Goal: Navigation & Orientation: Understand site structure

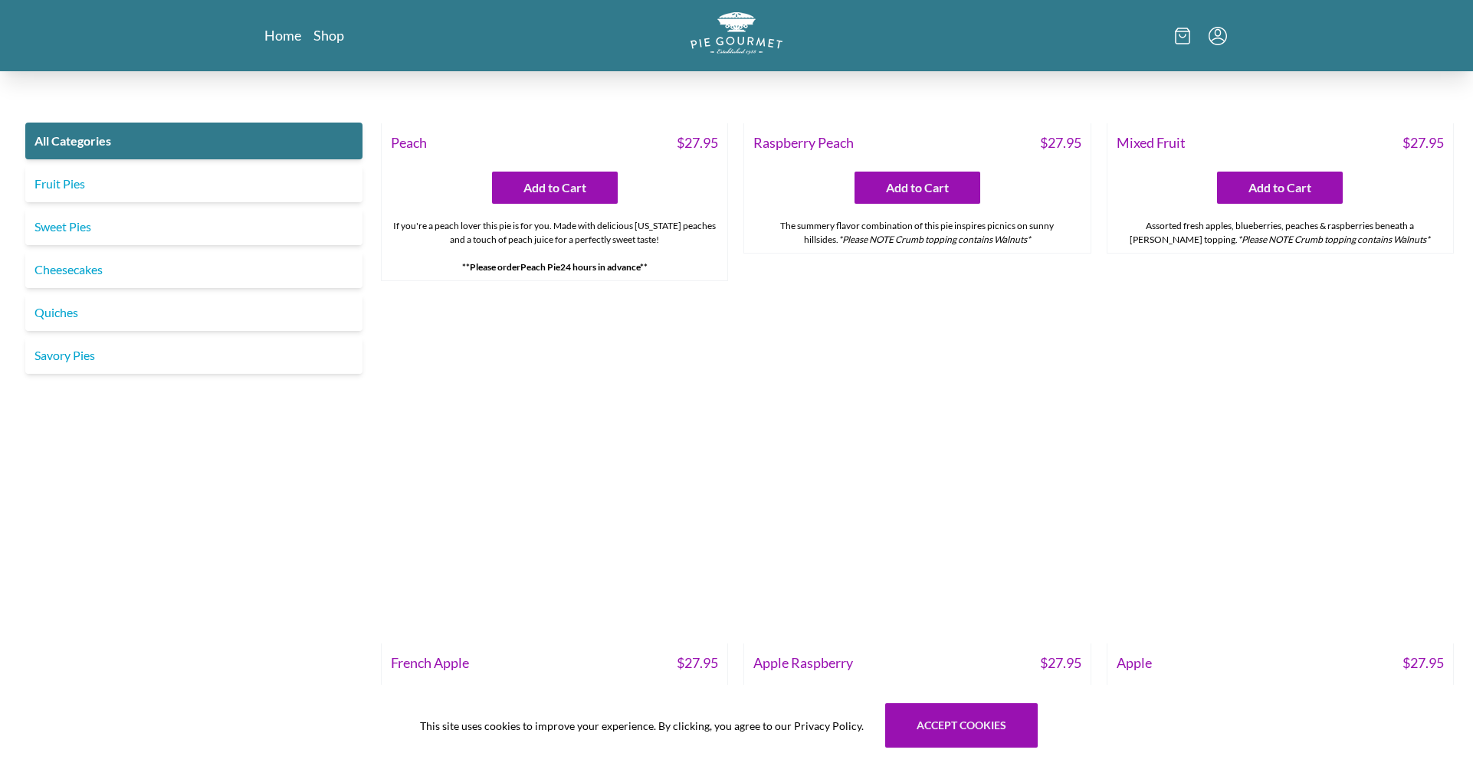
scroll to position [5855, 0]
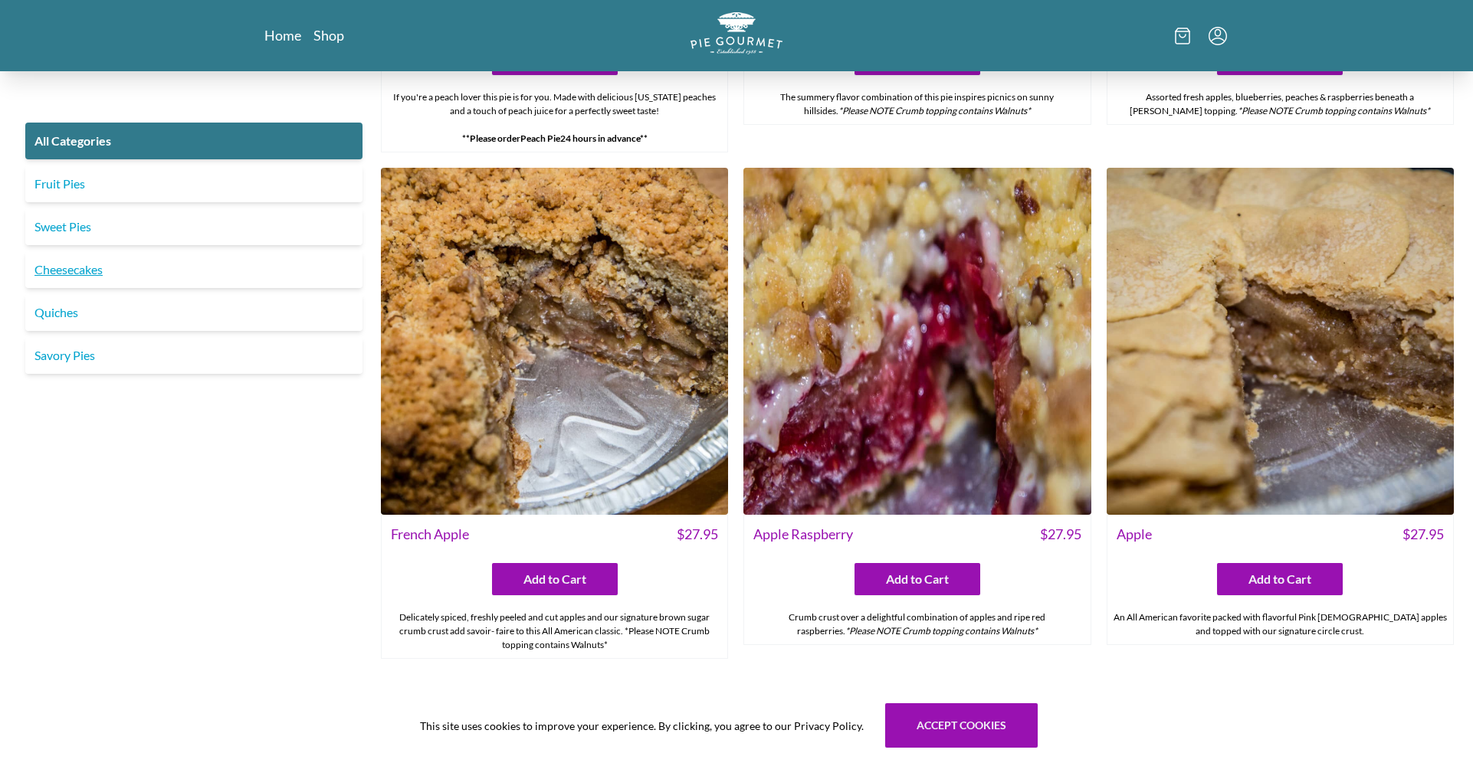
click at [80, 273] on link "Cheesecakes" at bounding box center [193, 269] width 337 height 37
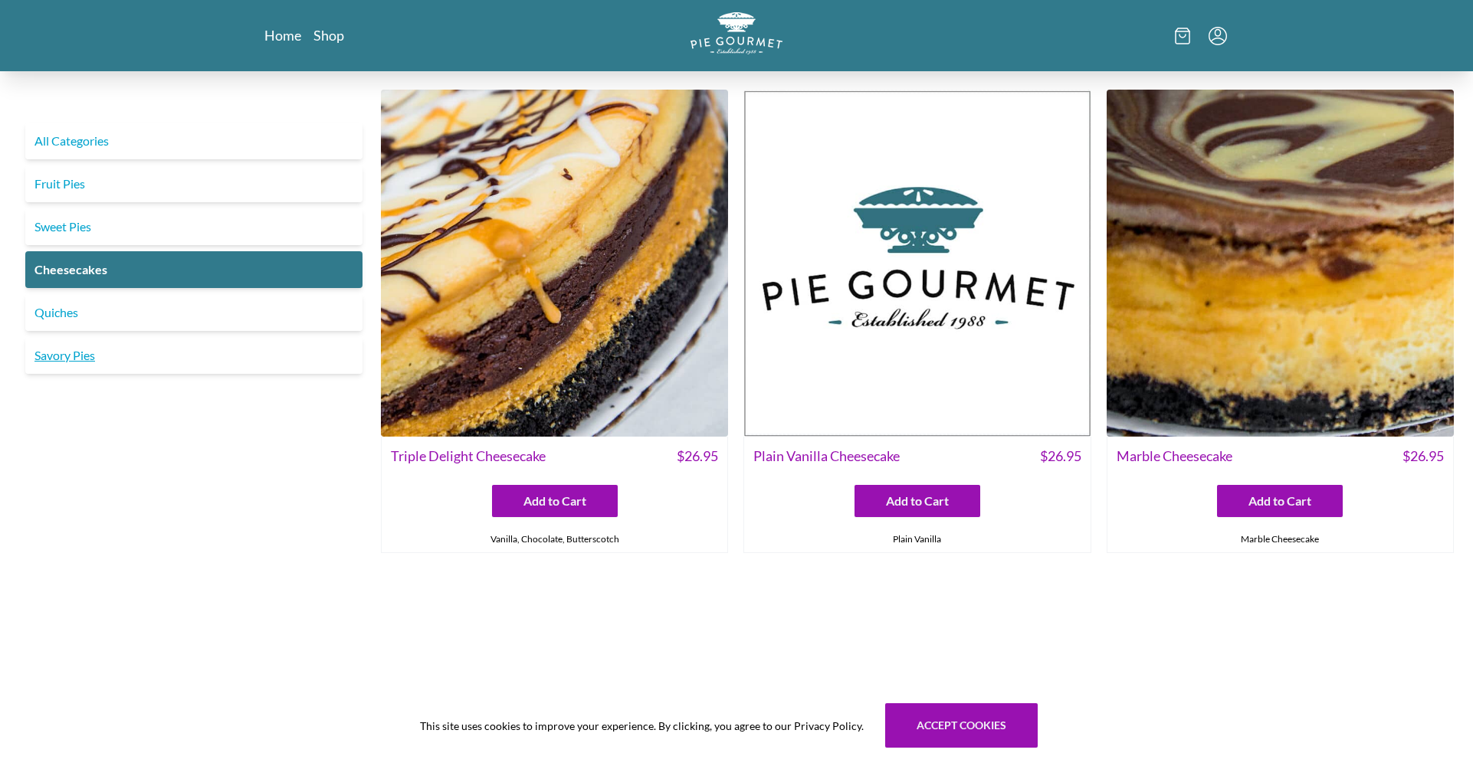
click at [80, 352] on link "Savory Pies" at bounding box center [193, 355] width 337 height 37
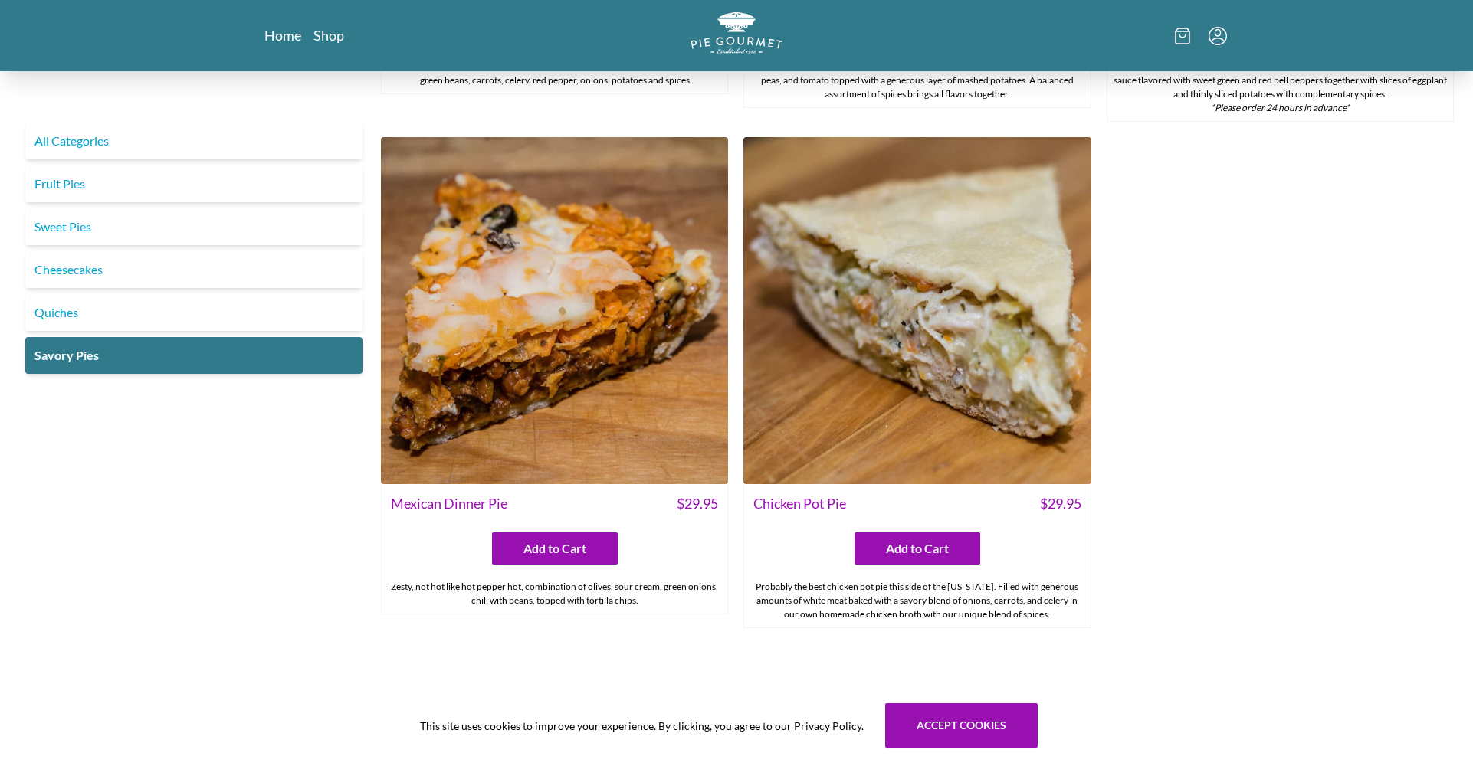
scroll to position [1019, 0]
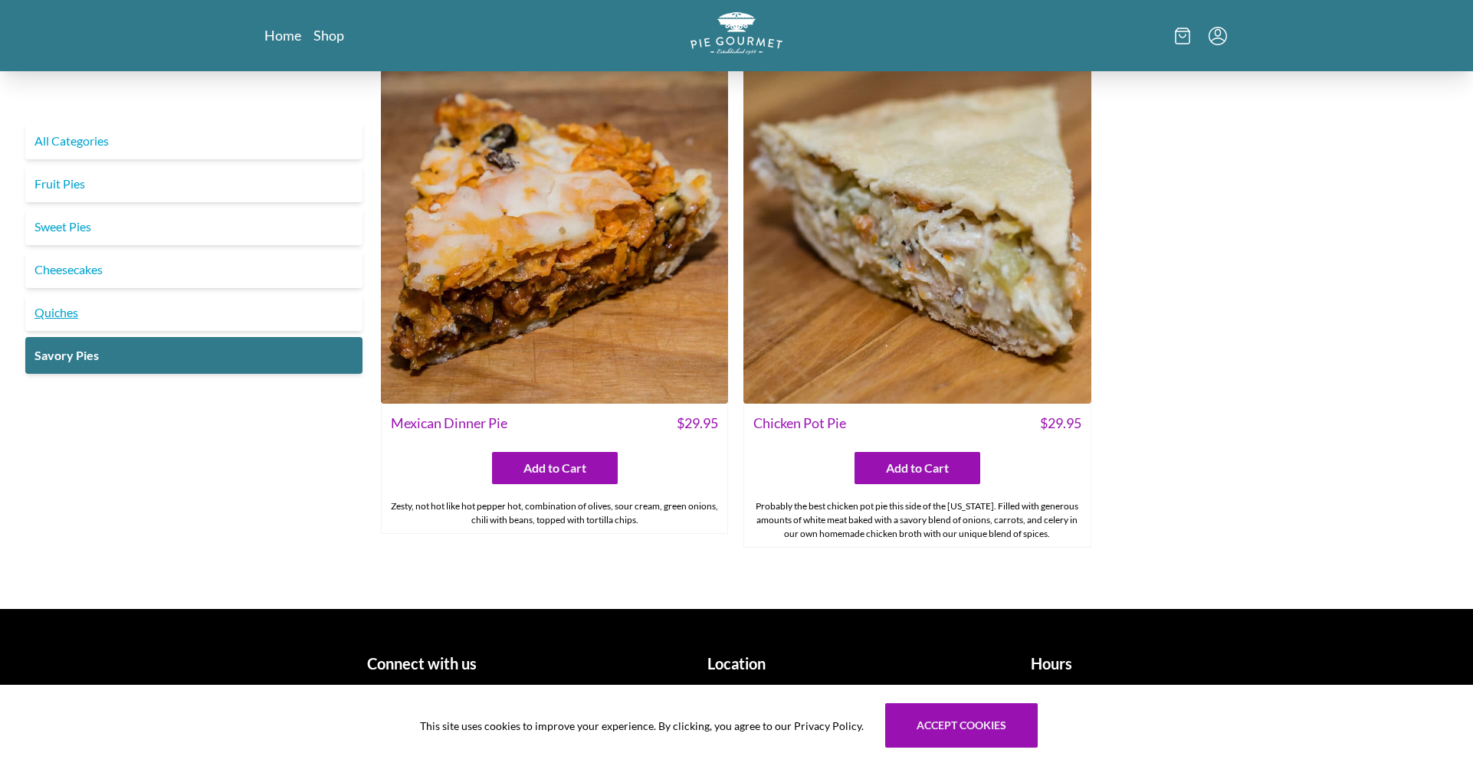
click at [69, 315] on link "Quiches" at bounding box center [193, 312] width 337 height 37
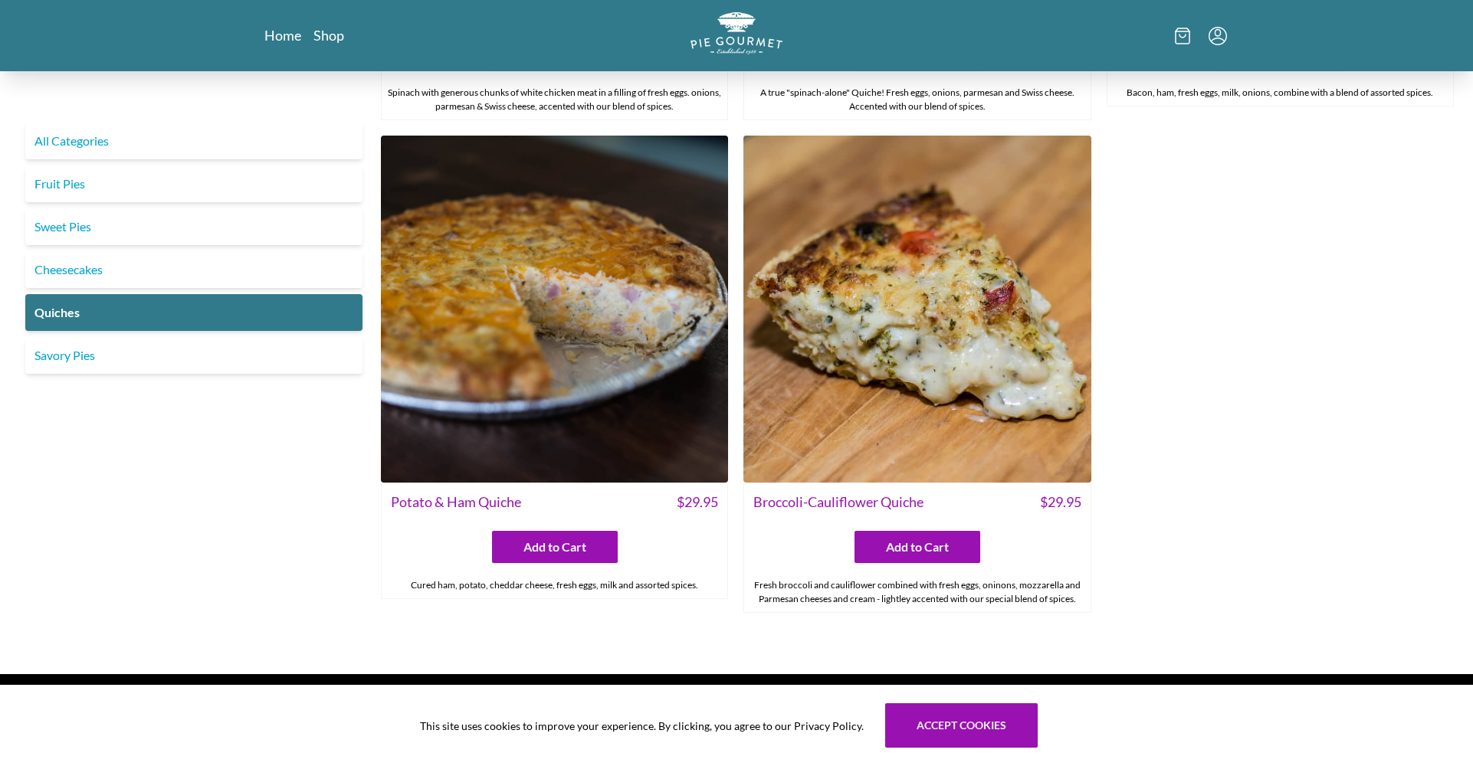
scroll to position [1019, 0]
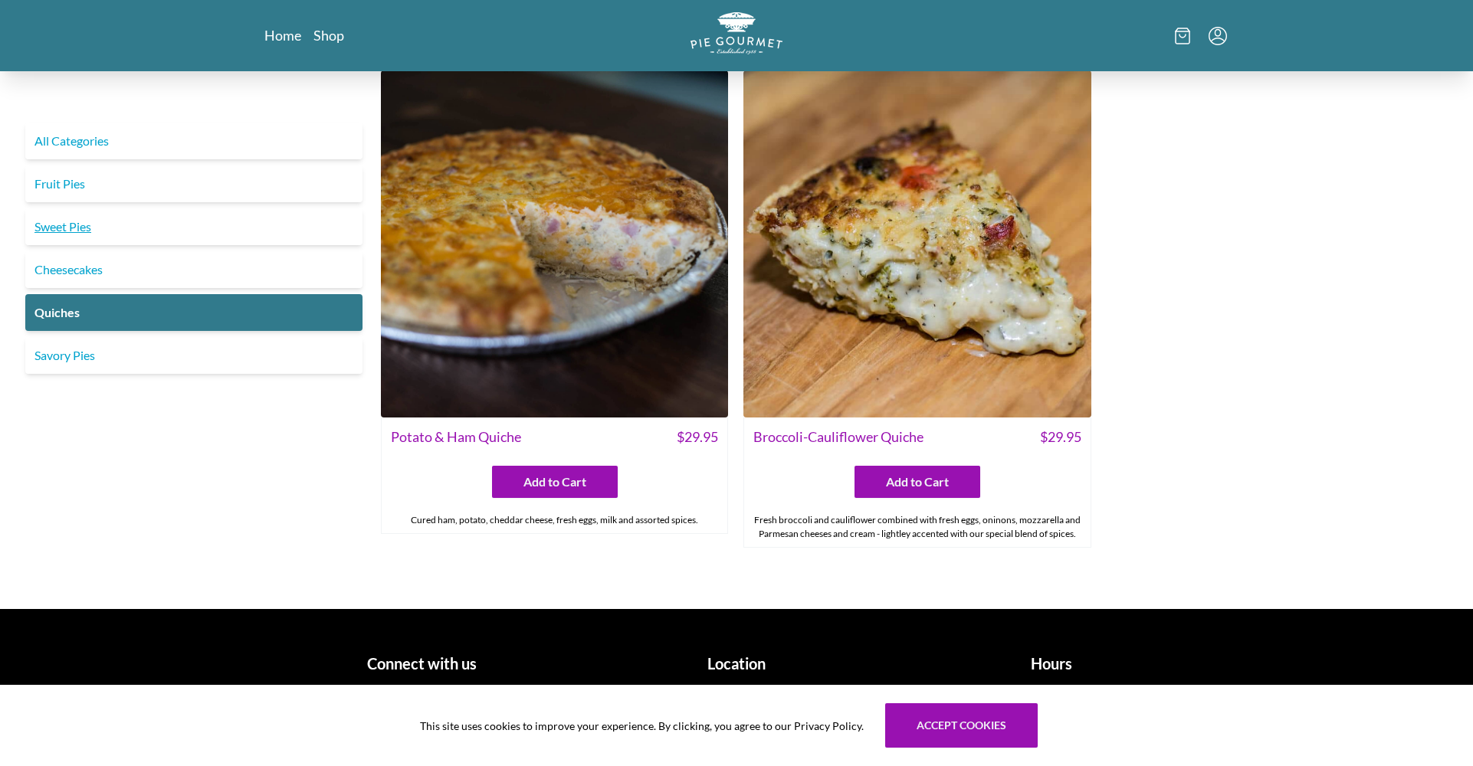
click at [97, 228] on link "Sweet Pies" at bounding box center [193, 226] width 337 height 37
click at [75, 228] on link "Sweet Pies" at bounding box center [193, 226] width 337 height 37
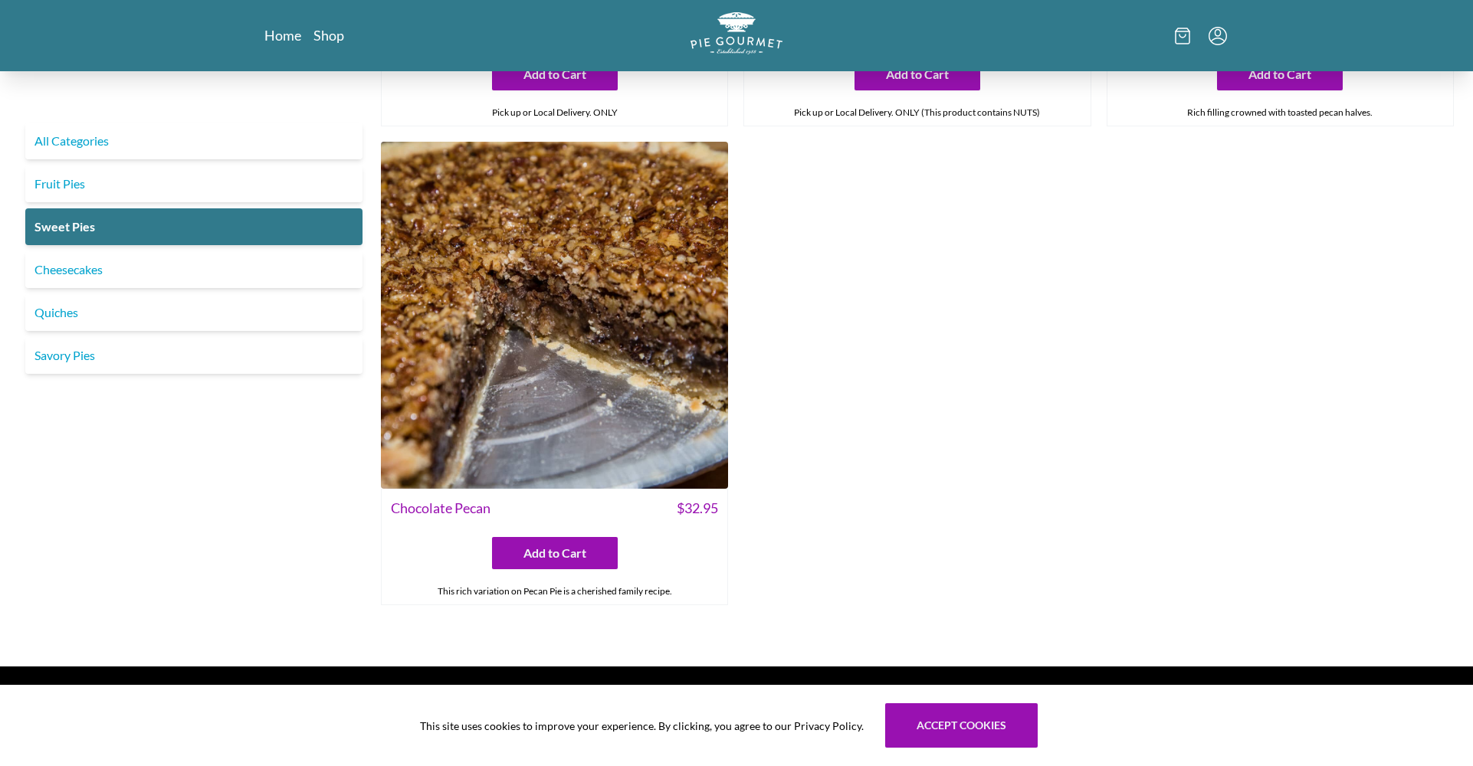
scroll to position [955, 0]
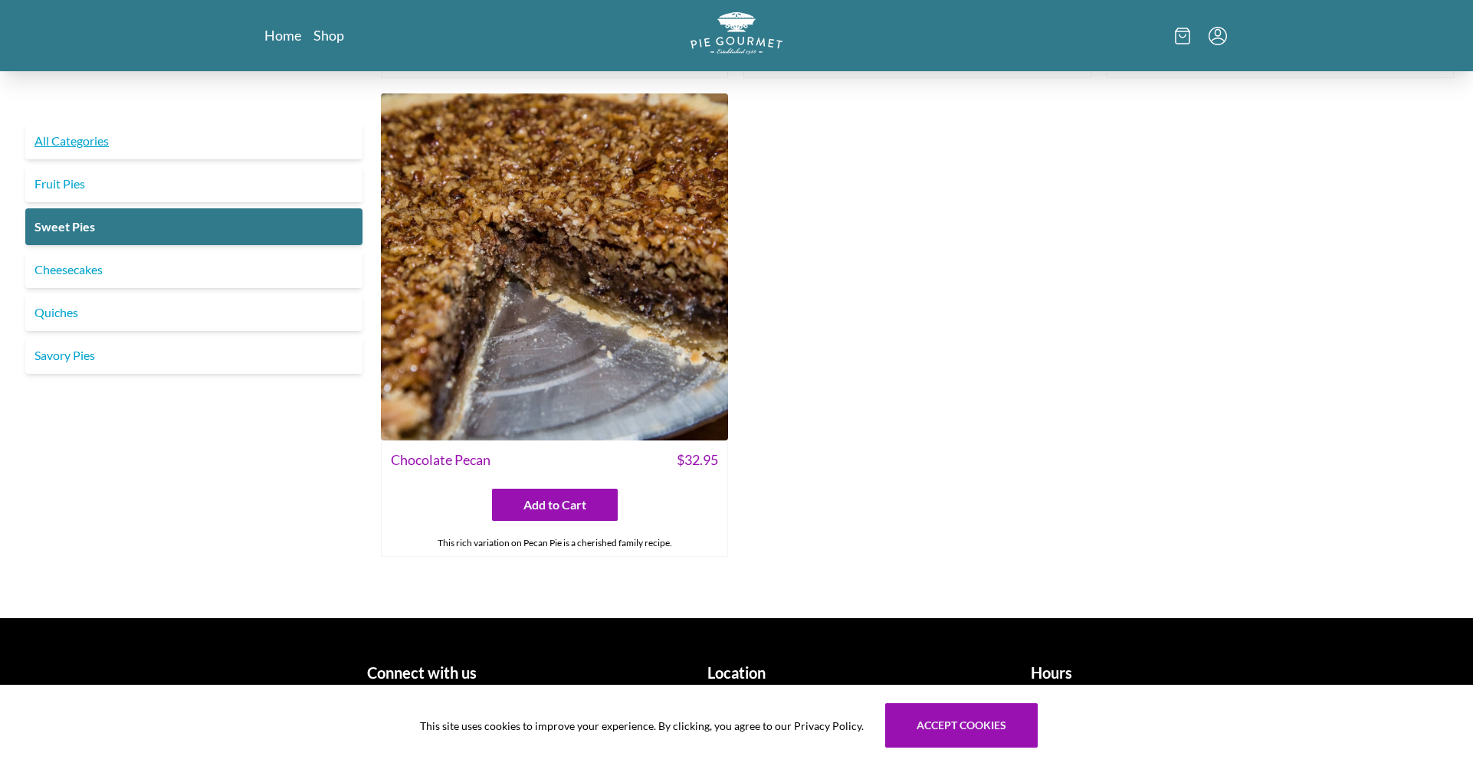
click at [54, 137] on link "All Categories" at bounding box center [193, 141] width 337 height 37
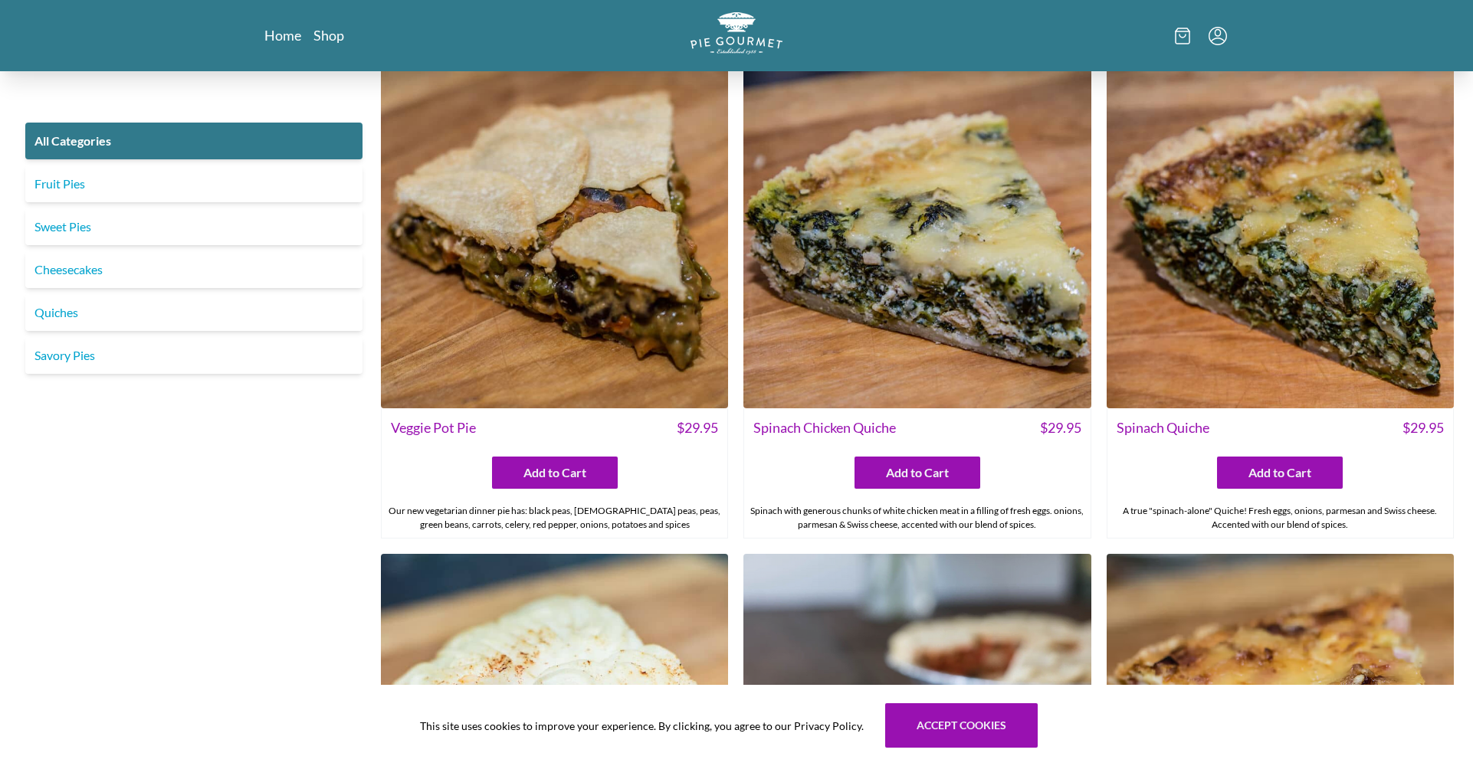
scroll to position [1500, 0]
